Goal: Task Accomplishment & Management: Use online tool/utility

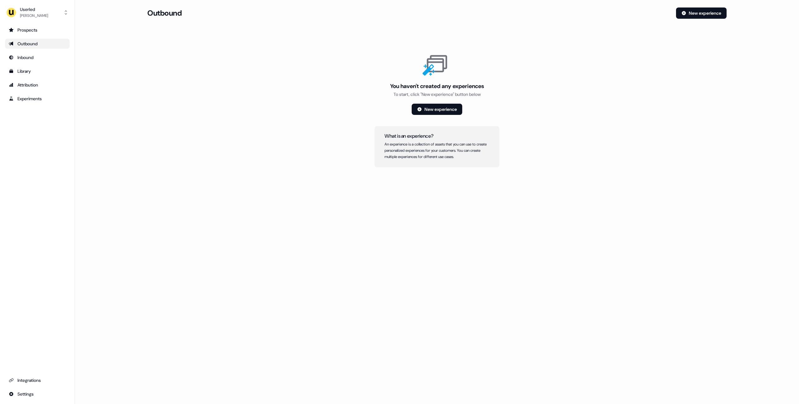
click at [128, 106] on main "Loading... Outbound New experience You haven't created any experiences To start…" at bounding box center [437, 95] width 724 height 177
click at [326, 101] on div "You haven't created any experiences To start, click "New experience" button bel…" at bounding box center [436, 109] width 579 height 116
click at [641, 292] on div "Loading... Outbound New experience You haven't created any experiences To start…" at bounding box center [437, 202] width 724 height 404
click at [593, 255] on div "Loading... Outbound New experience You haven't created any experiences To start…" at bounding box center [437, 202] width 724 height 404
